Goal: Information Seeking & Learning: Learn about a topic

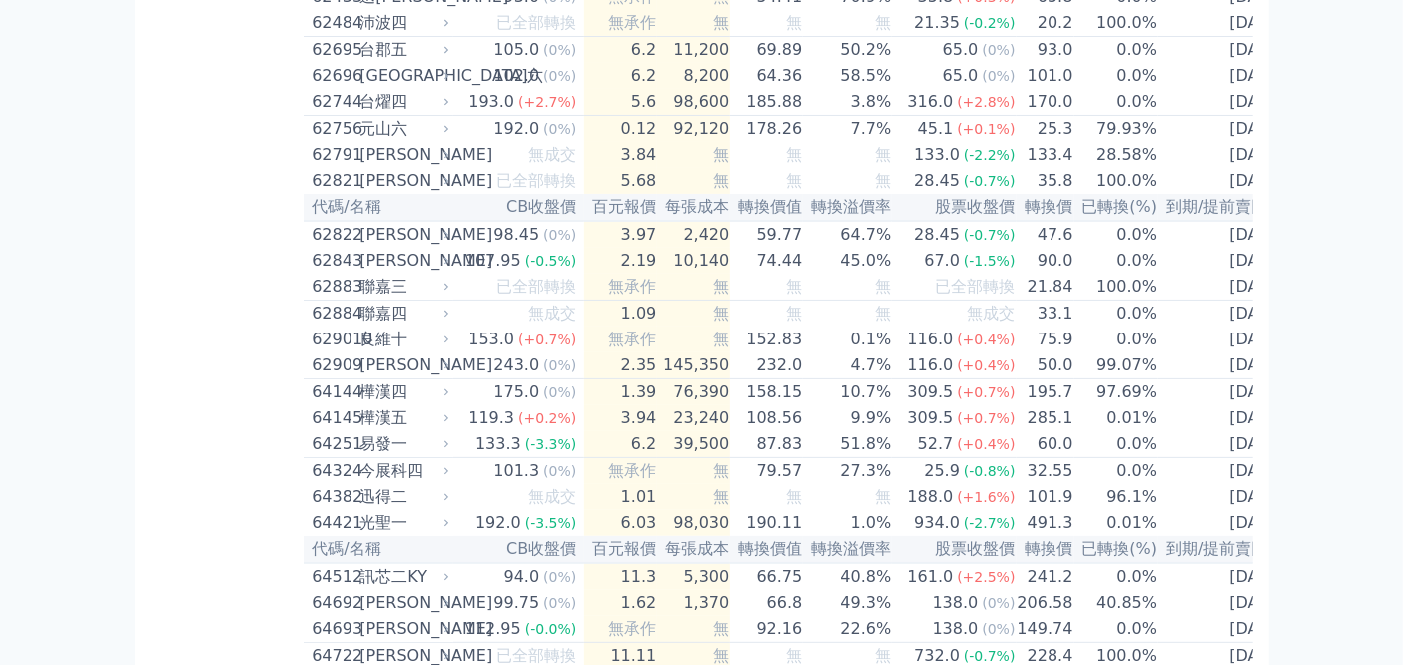
scroll to position [8503, 0]
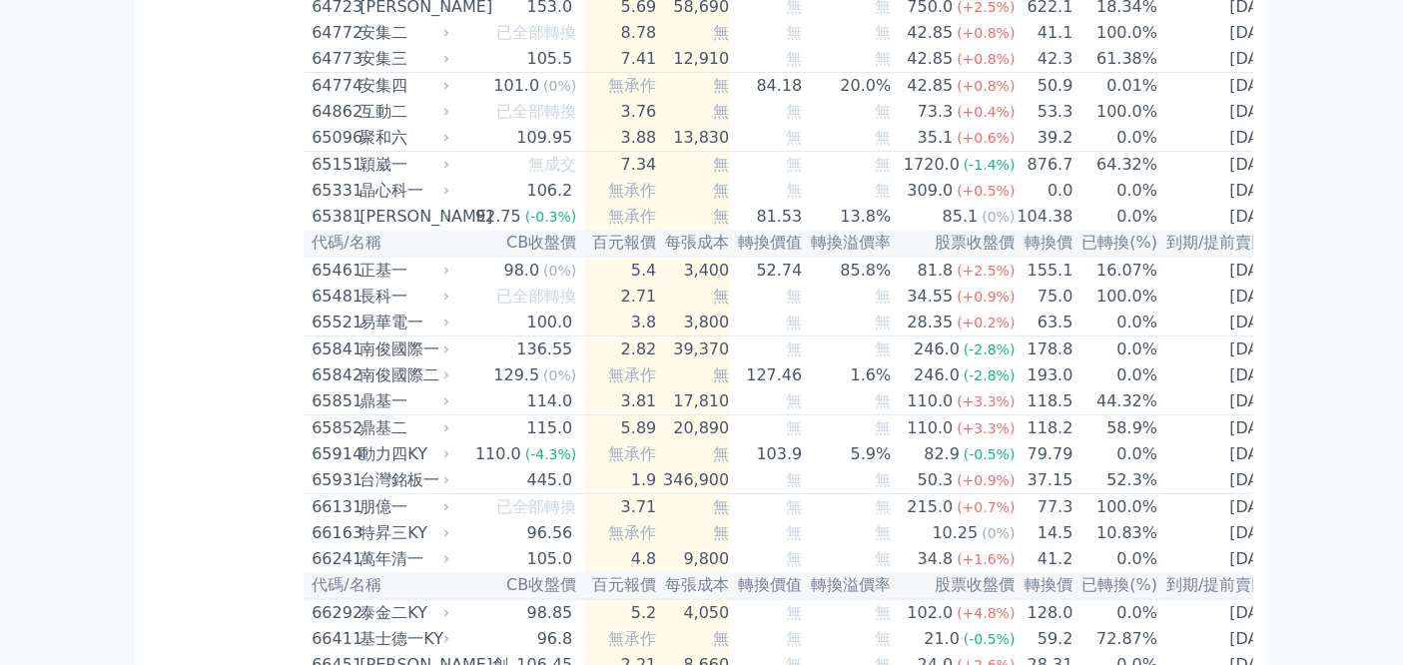
scroll to position [1888, 0]
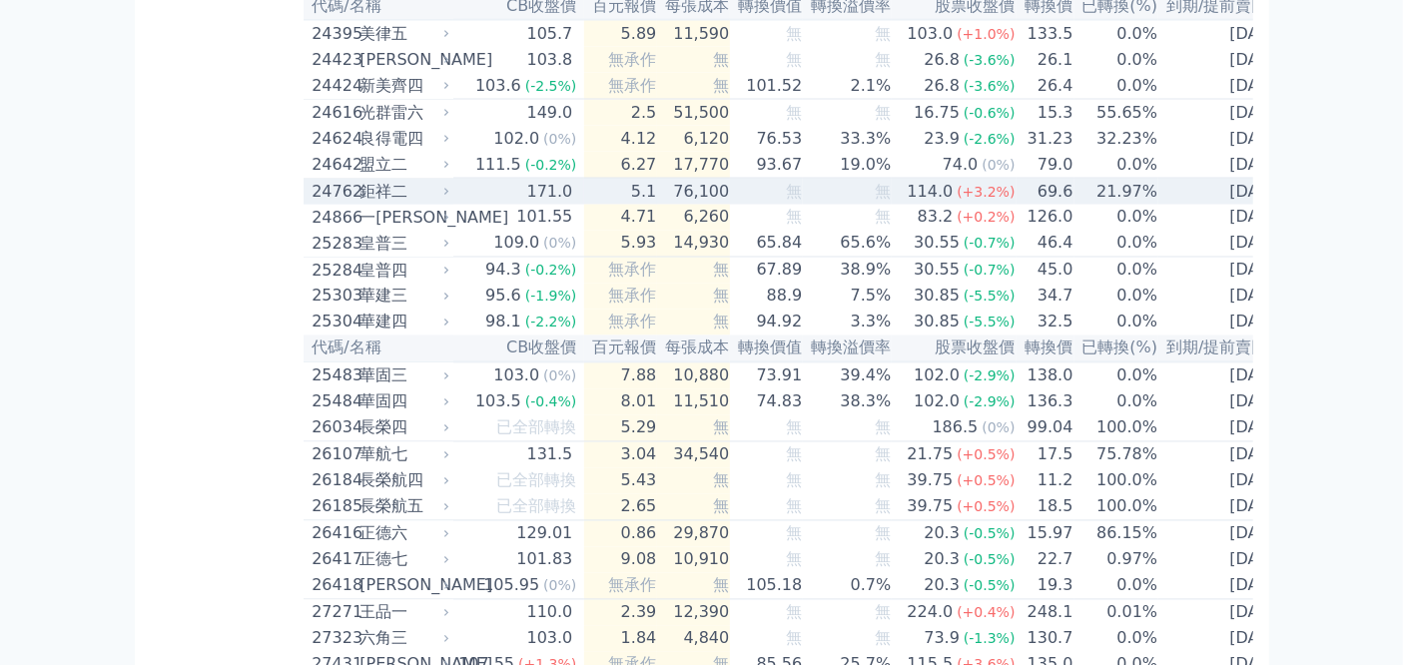
click at [584, 206] on td "5.1" at bounding box center [620, 192] width 73 height 27
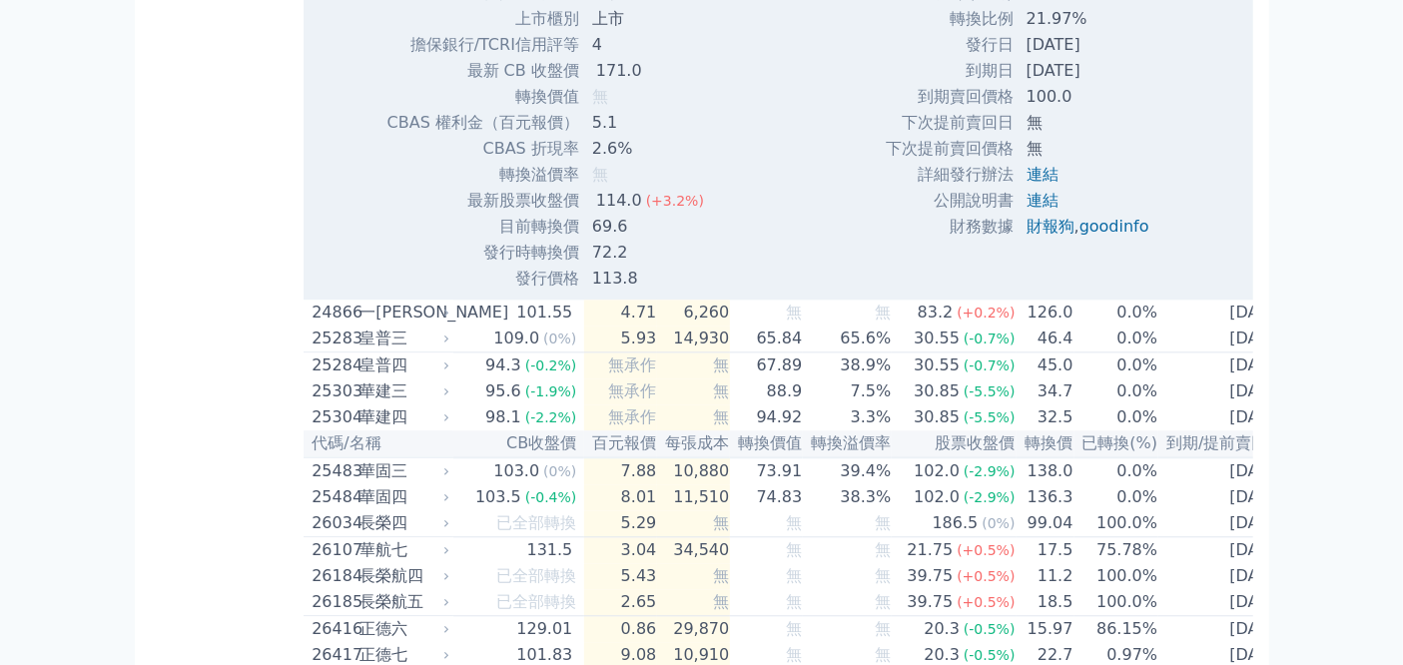
scroll to position [2443, 0]
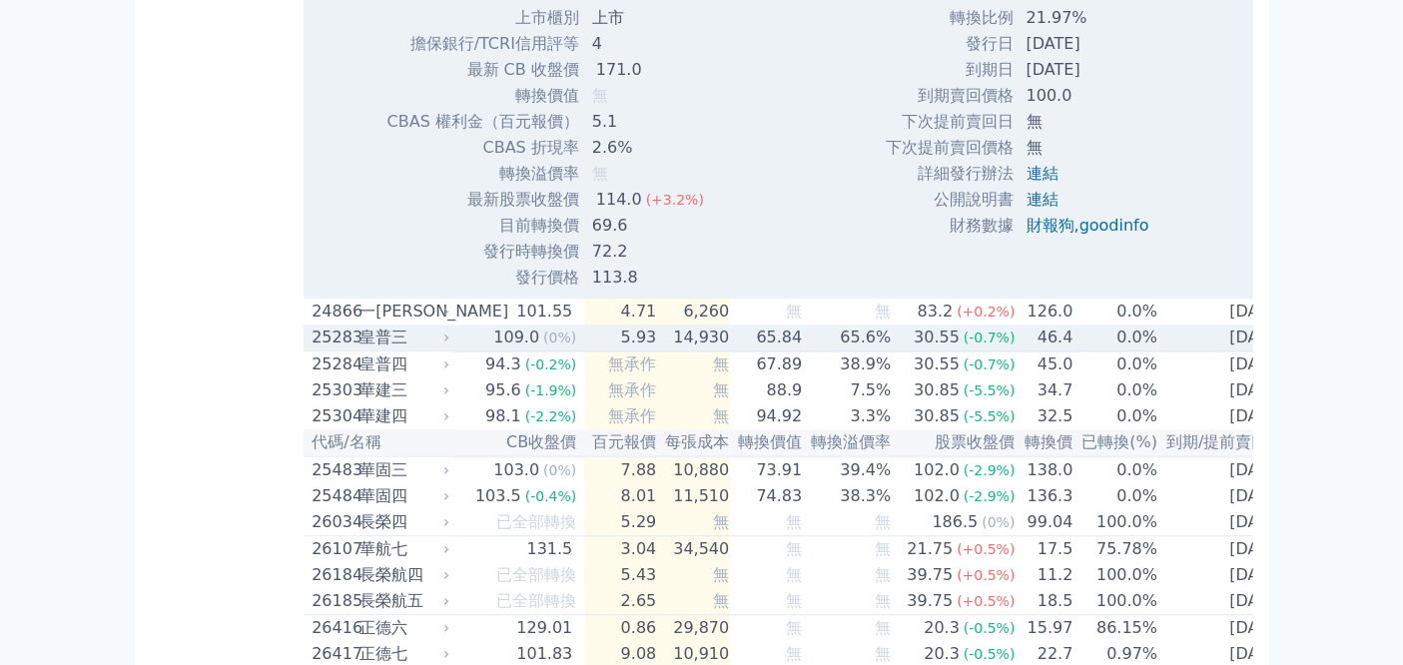
click at [806, 352] on td "65.6%" at bounding box center [847, 338] width 89 height 27
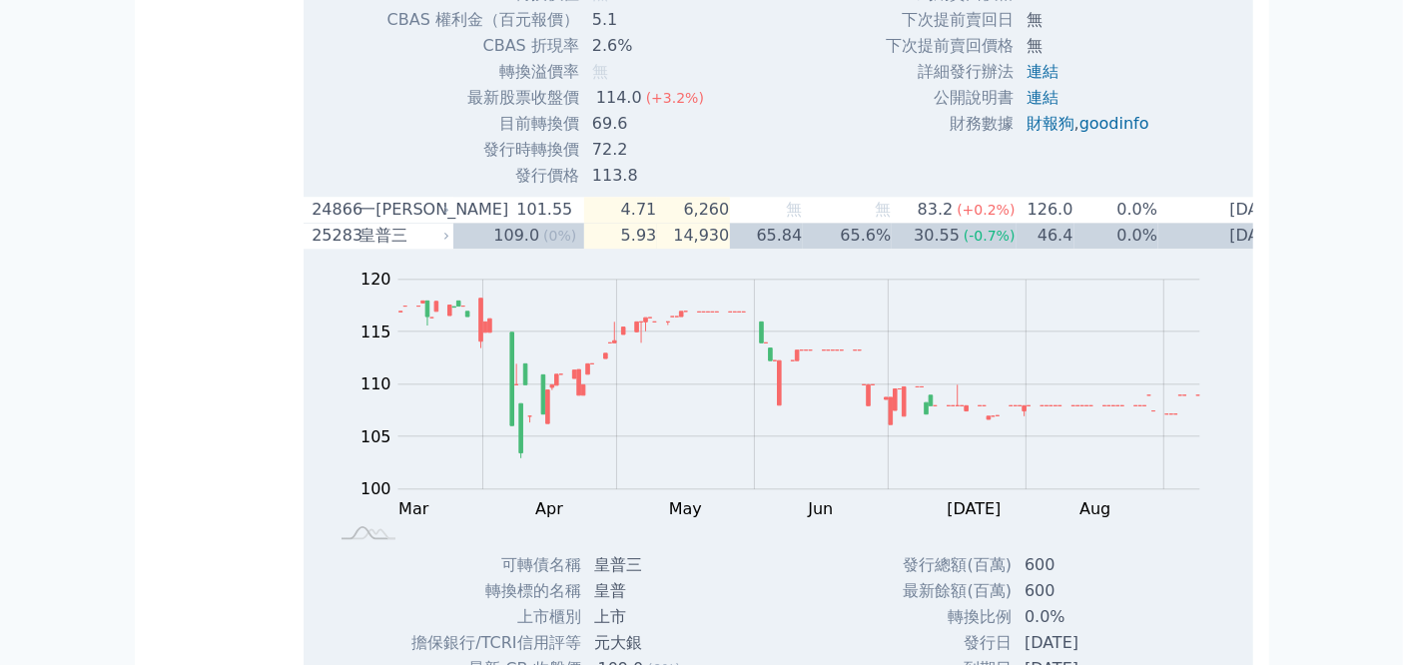
scroll to position [2665, 0]
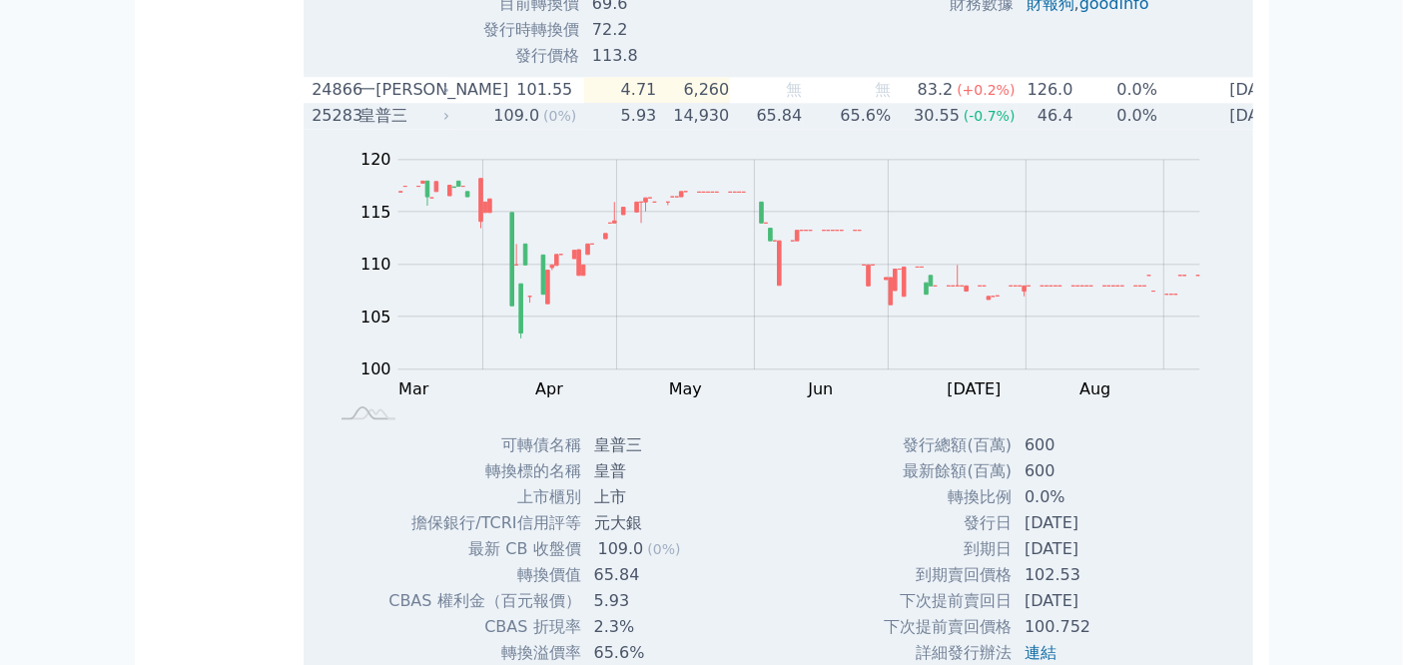
click at [523, 128] on div "109.0" at bounding box center [516, 116] width 54 height 24
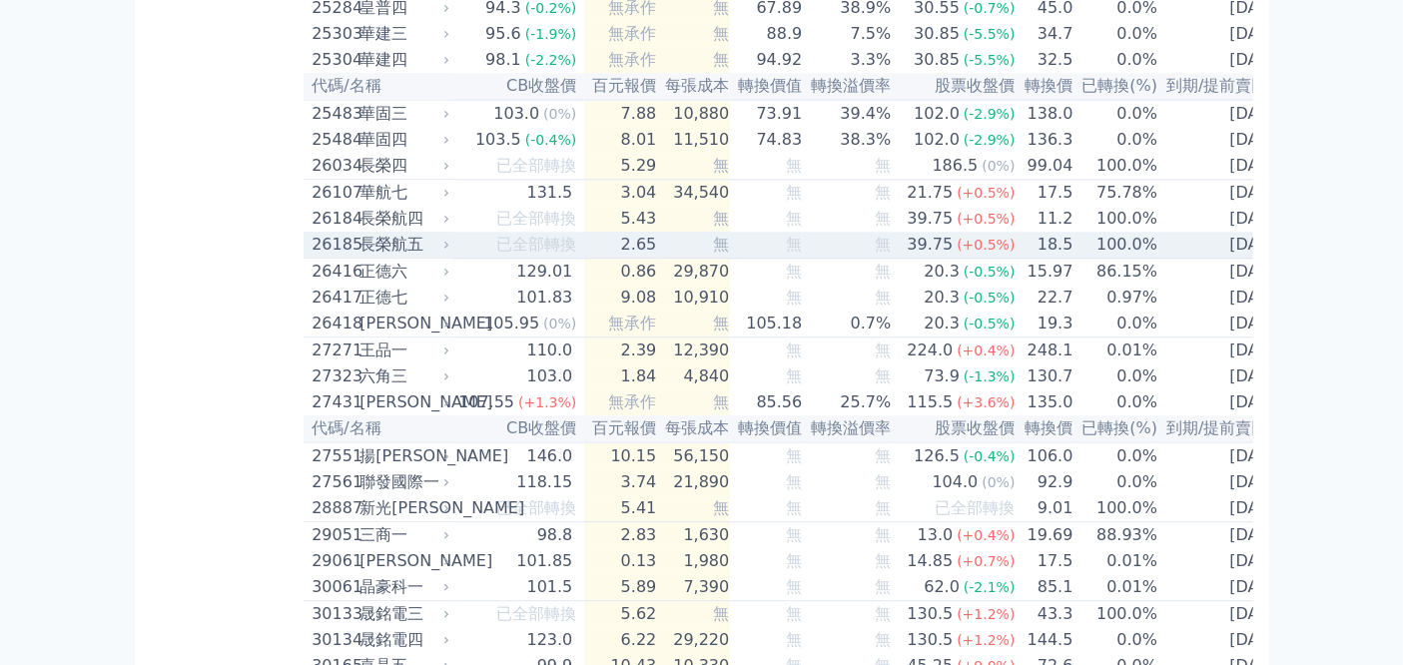
scroll to position [2887, 0]
